Goal: Transaction & Acquisition: Purchase product/service

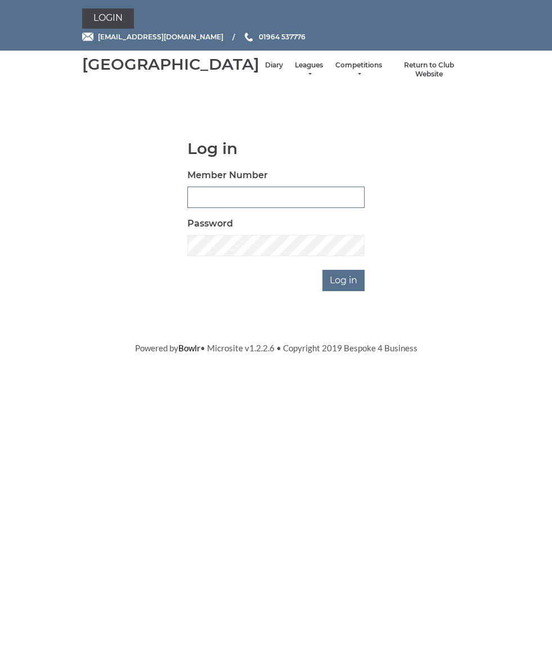
type input "0826"
click at [345, 291] on input "Log in" at bounding box center [343, 280] width 42 height 21
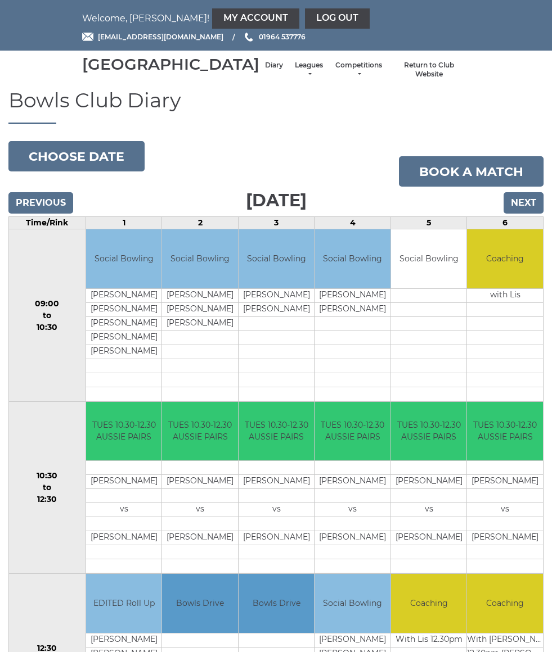
click at [527, 214] on input "Next" at bounding box center [523, 202] width 40 height 21
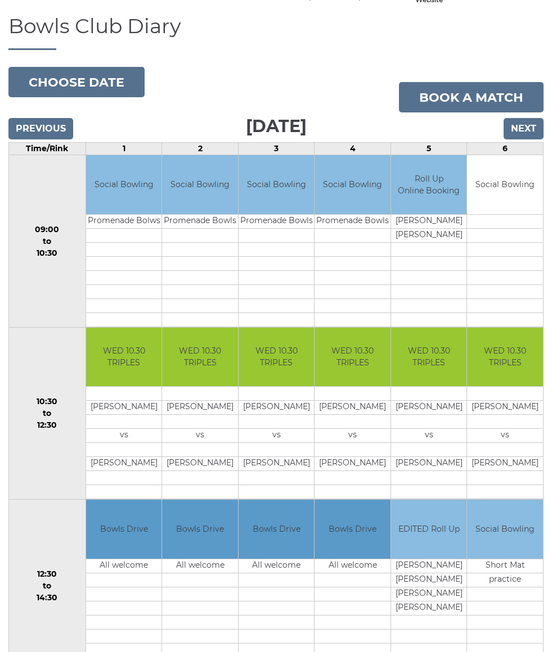
scroll to position [74, 0]
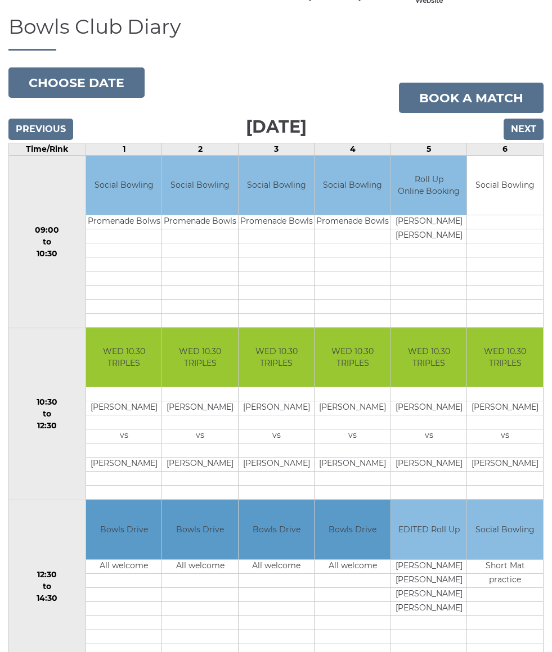
click at [532, 140] on input "Next" at bounding box center [523, 129] width 40 height 21
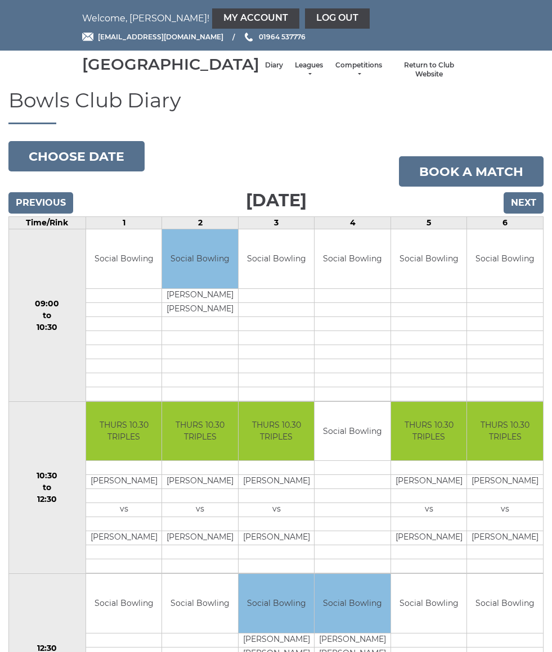
click at [212, 11] on link "My Account" at bounding box center [255, 18] width 87 height 20
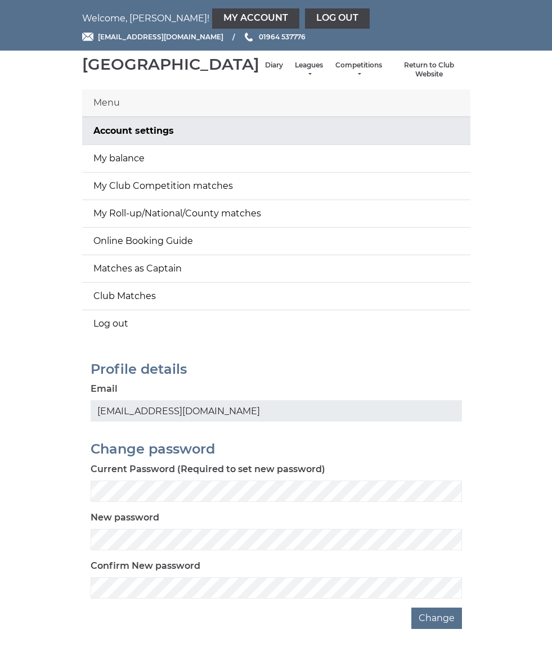
click at [360, 170] on link "My balance" at bounding box center [276, 158] width 388 height 27
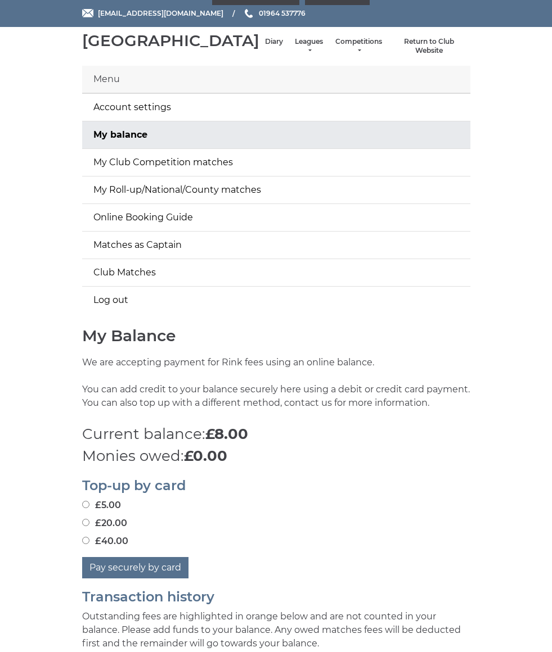
scroll to position [33, 0]
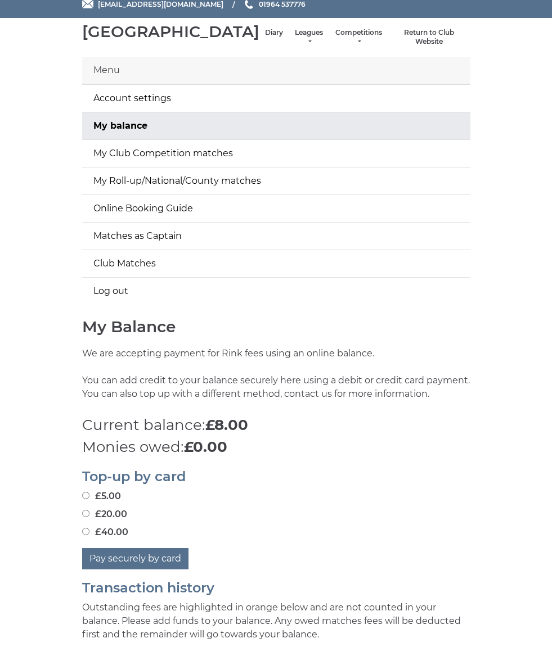
click at [84, 517] on input "£20.00" at bounding box center [85, 513] width 7 height 7
radio input "true"
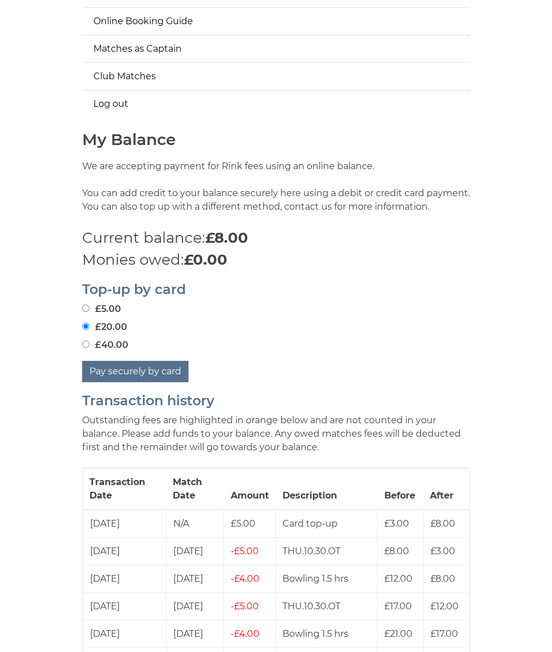
scroll to position [220, 0]
click at [102, 382] on button "Pay securely by card" at bounding box center [135, 370] width 106 height 21
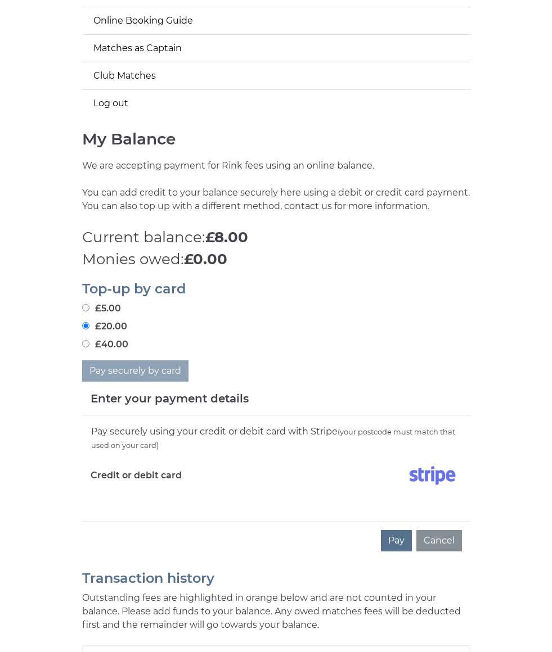
click at [162, 521] on div "Pay securely using your credit or debit card with Stripe (your postcode must ma…" at bounding box center [276, 468] width 388 height 105
click at [147, 521] on div "Pay securely using your credit or debit card with Stripe (your postcode must ma…" at bounding box center [276, 468] width 388 height 105
click at [154, 490] on label "Credit or debit card" at bounding box center [136, 476] width 91 height 28
click at [193, 416] on div "Enter your payment details" at bounding box center [276, 399] width 388 height 34
click at [211, 407] on h5 "Enter your payment details" at bounding box center [170, 398] width 158 height 17
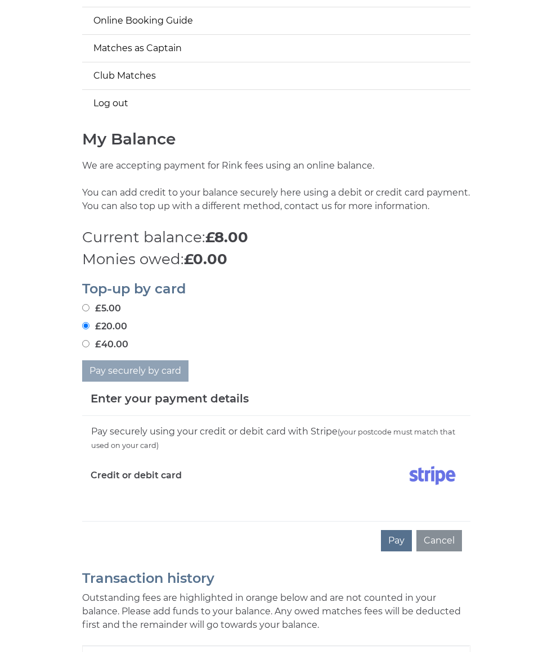
click at [136, 520] on div "Pay securely using your credit or debit card with Stripe (your postcode must ma…" at bounding box center [276, 468] width 388 height 105
click at [183, 494] on div "Credit or debit card" at bounding box center [179, 478] width 194 height 33
click at [87, 514] on div "Pay securely using your credit or debit card with Stripe (your postcode must ma…" at bounding box center [276, 468] width 388 height 105
click at [93, 521] on div "Pay securely using your credit or debit card with Stripe (your postcode must ma…" at bounding box center [276, 468] width 388 height 105
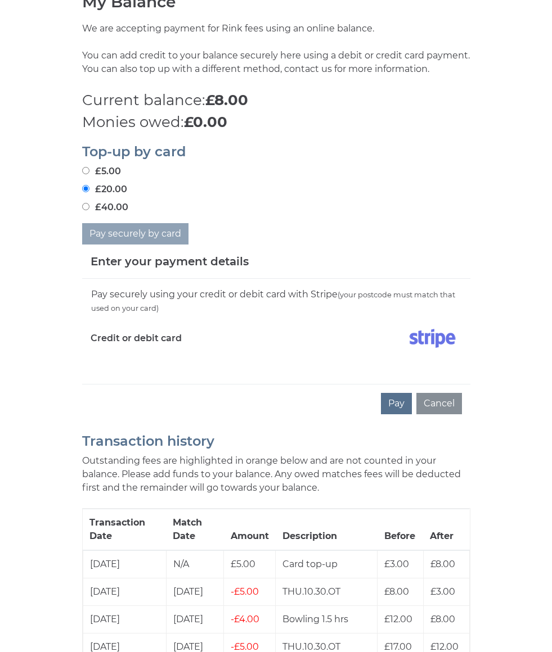
scroll to position [356, 0]
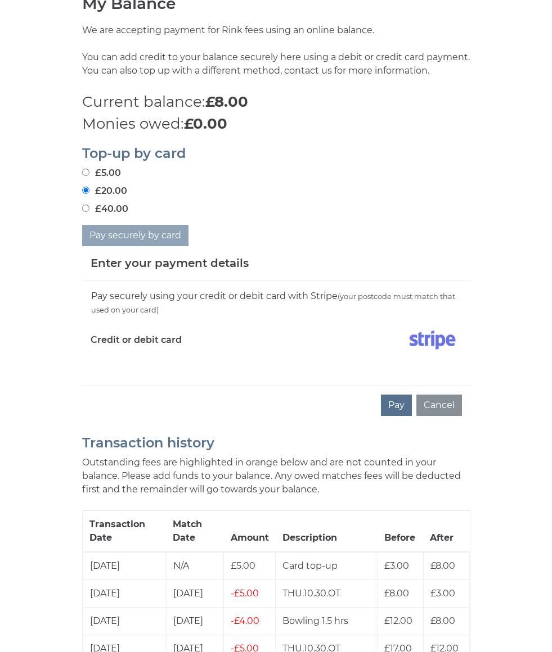
click at [169, 386] on div "Pay securely using your credit or debit card with Stripe (your postcode must ma…" at bounding box center [276, 333] width 388 height 105
click at [399, 416] on button "Pay" at bounding box center [396, 405] width 31 height 21
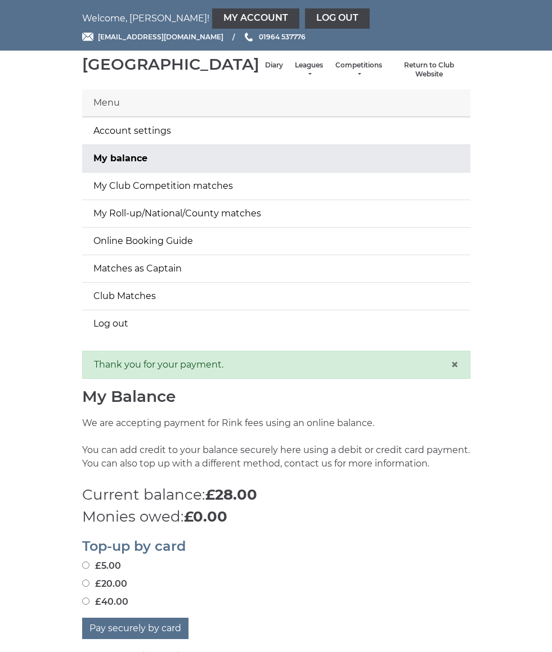
click at [265, 70] on link "Diary" at bounding box center [274, 66] width 18 height 10
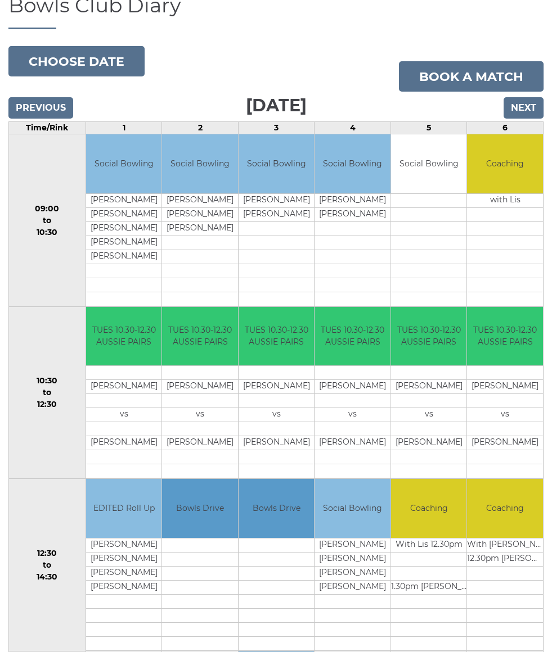
scroll to position [97, 0]
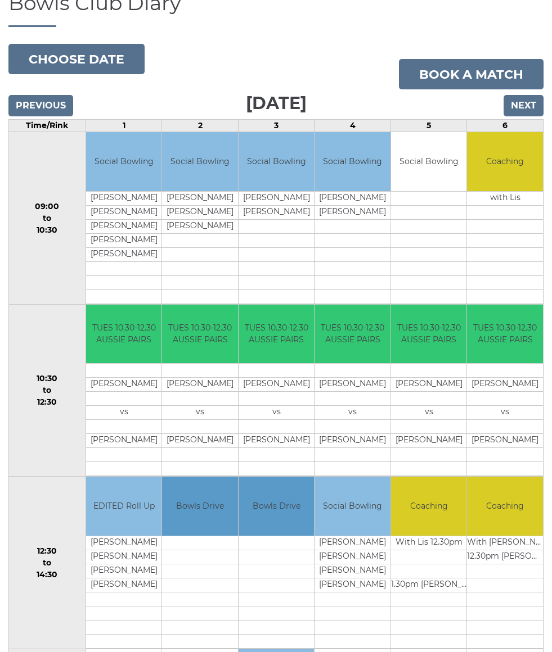
click at [535, 116] on input "Next" at bounding box center [523, 105] width 40 height 21
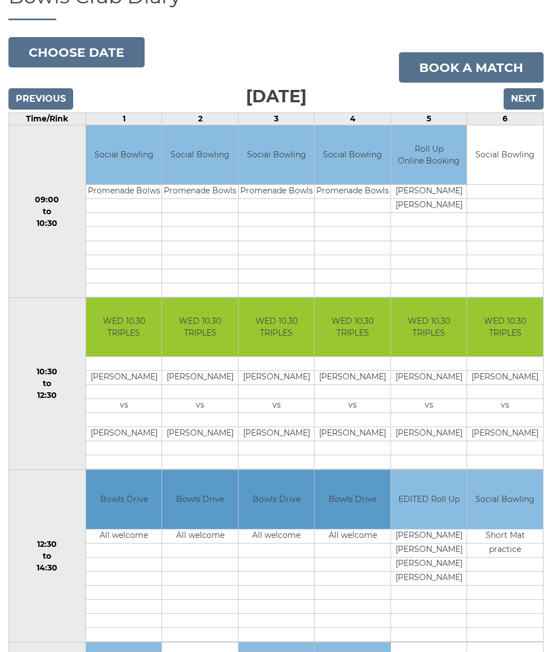
scroll to position [103, 0]
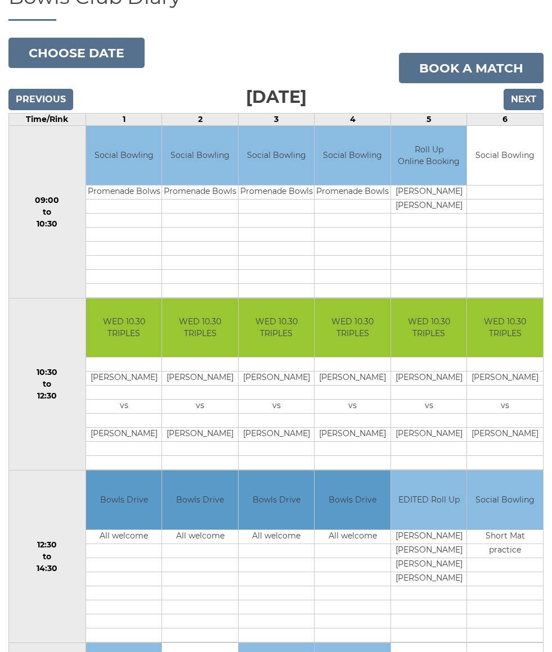
click at [34, 110] on input "Previous" at bounding box center [40, 99] width 65 height 21
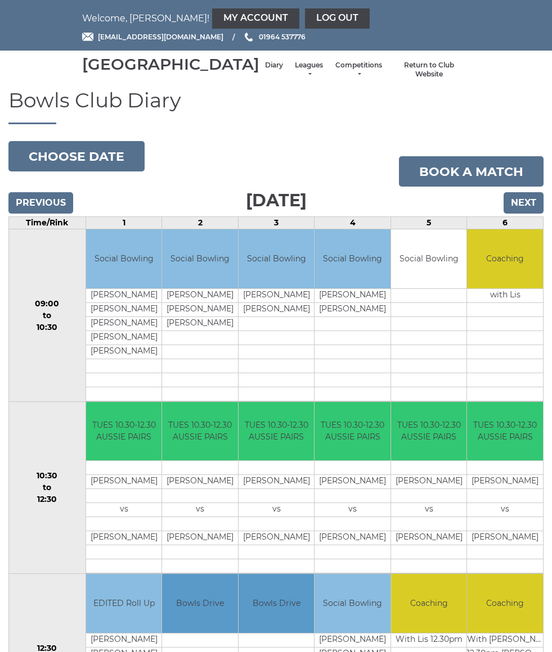
click at [34, 214] on input "Previous" at bounding box center [40, 202] width 65 height 21
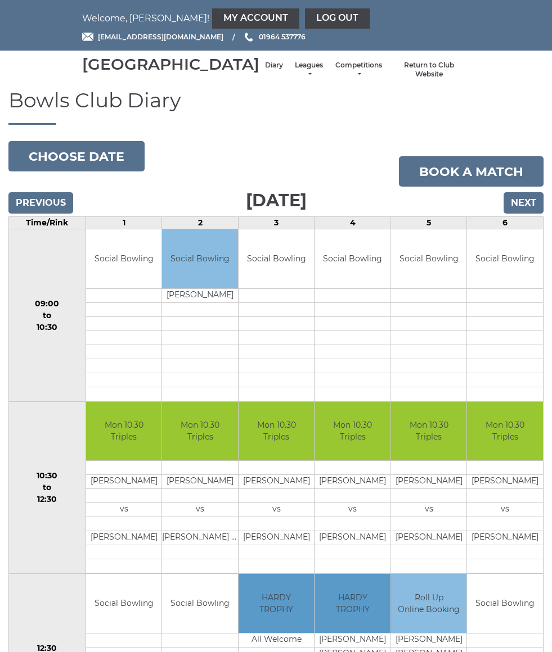
click at [32, 214] on input "Previous" at bounding box center [40, 202] width 65 height 21
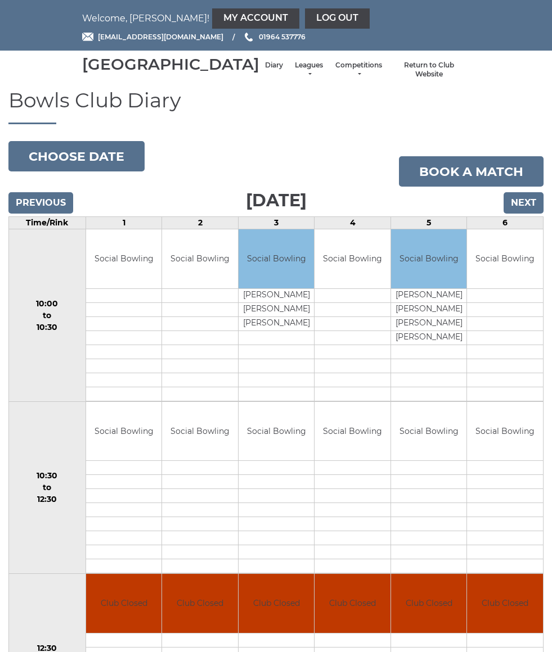
click at [37, 207] on input "Previous" at bounding box center [40, 202] width 65 height 21
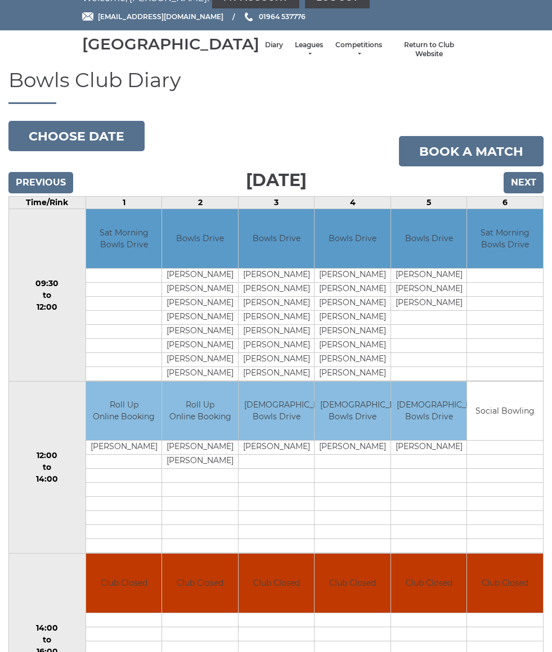
scroll to position [20, 0]
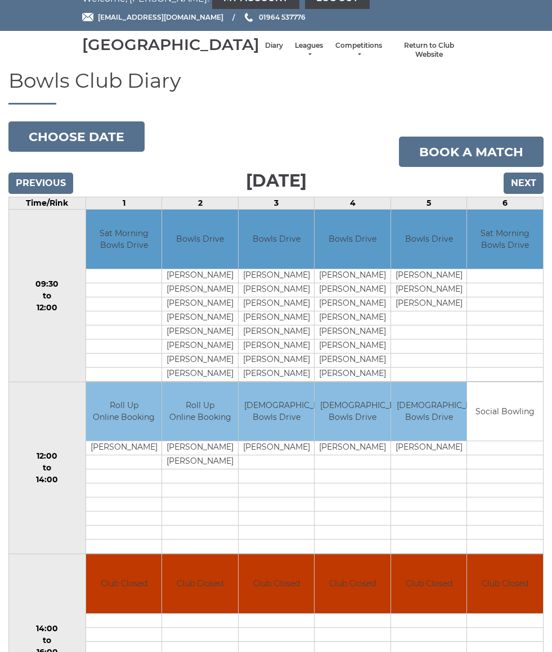
click at [43, 152] on button "Choose date" at bounding box center [76, 136] width 136 height 30
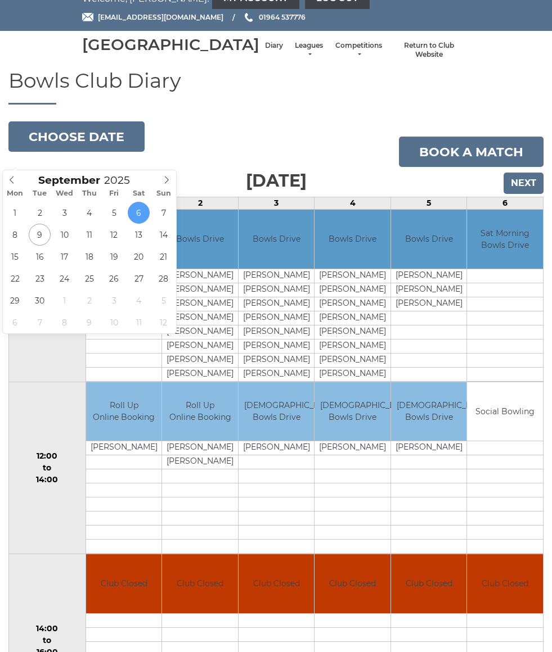
type input "[DATE]"
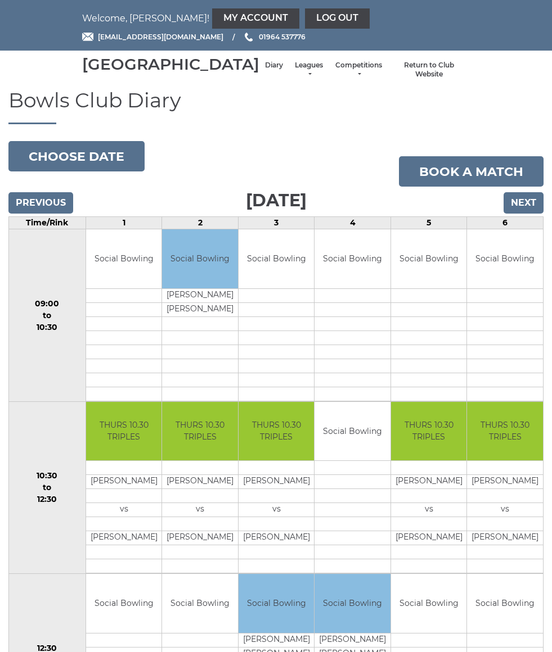
click at [294, 78] on link "Leagues" at bounding box center [309, 70] width 30 height 19
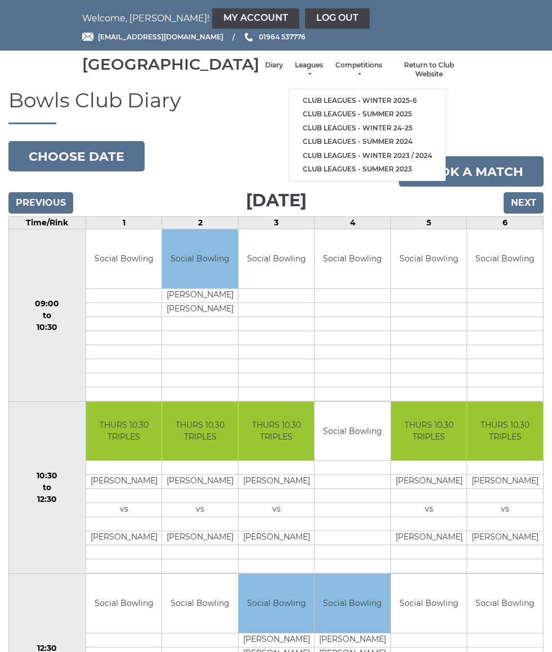
click at [360, 100] on link "Club leagues - Winter 2025-6" at bounding box center [367, 101] width 156 height 14
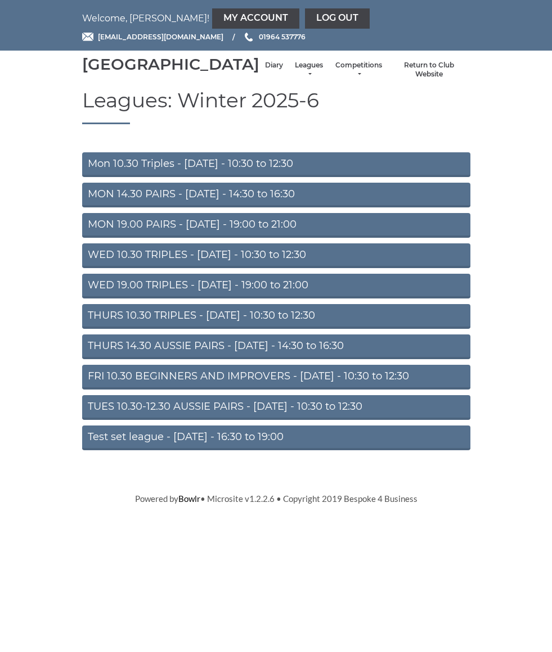
click at [342, 322] on link "THURS 10.30 TRIPLES - Thursday - 10:30 to 12:30" at bounding box center [276, 316] width 388 height 25
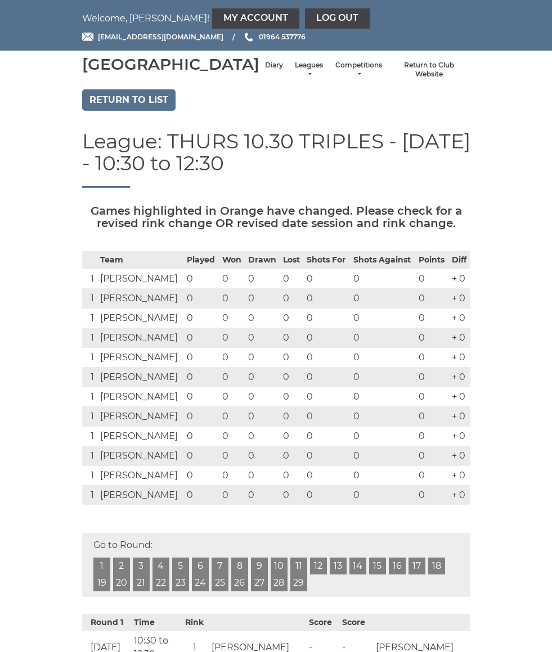
click at [294, 75] on link "Leagues" at bounding box center [309, 70] width 30 height 19
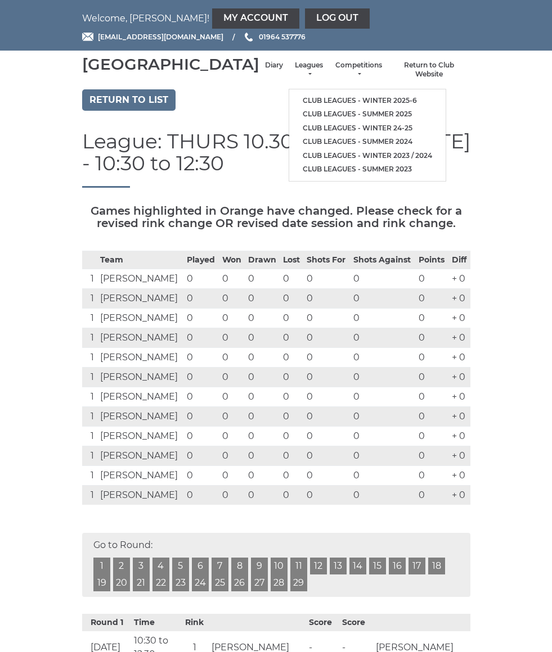
click at [357, 130] on link "Club leagues - Winter 24-25" at bounding box center [367, 128] width 156 height 14
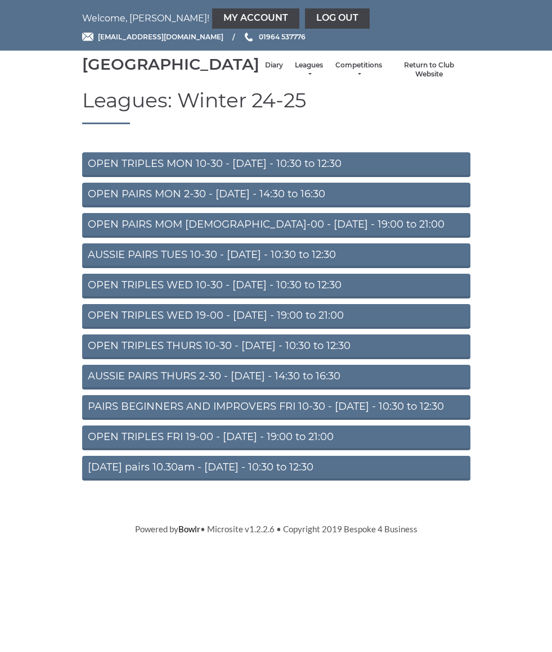
click at [103, 359] on link "OPEN TRIPLES THURS 10-30 - [DATE] - 10:30 to 12:30" at bounding box center [276, 347] width 388 height 25
